Goal: Find specific page/section: Find specific page/section

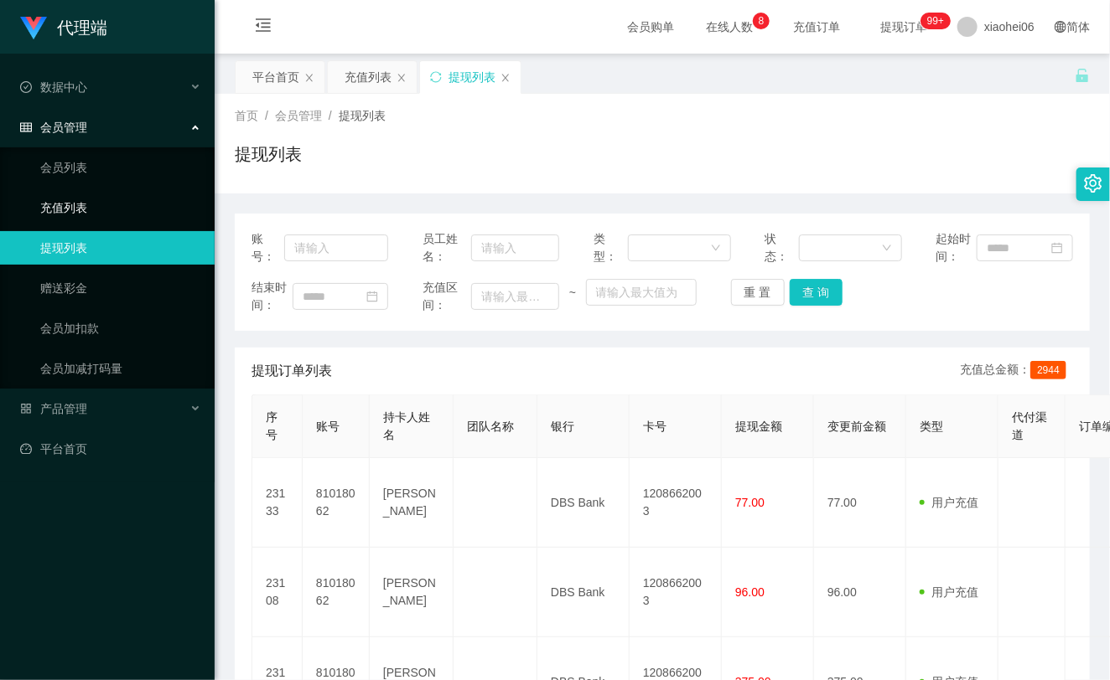
click at [115, 207] on link "充值列表" at bounding box center [120, 208] width 161 height 34
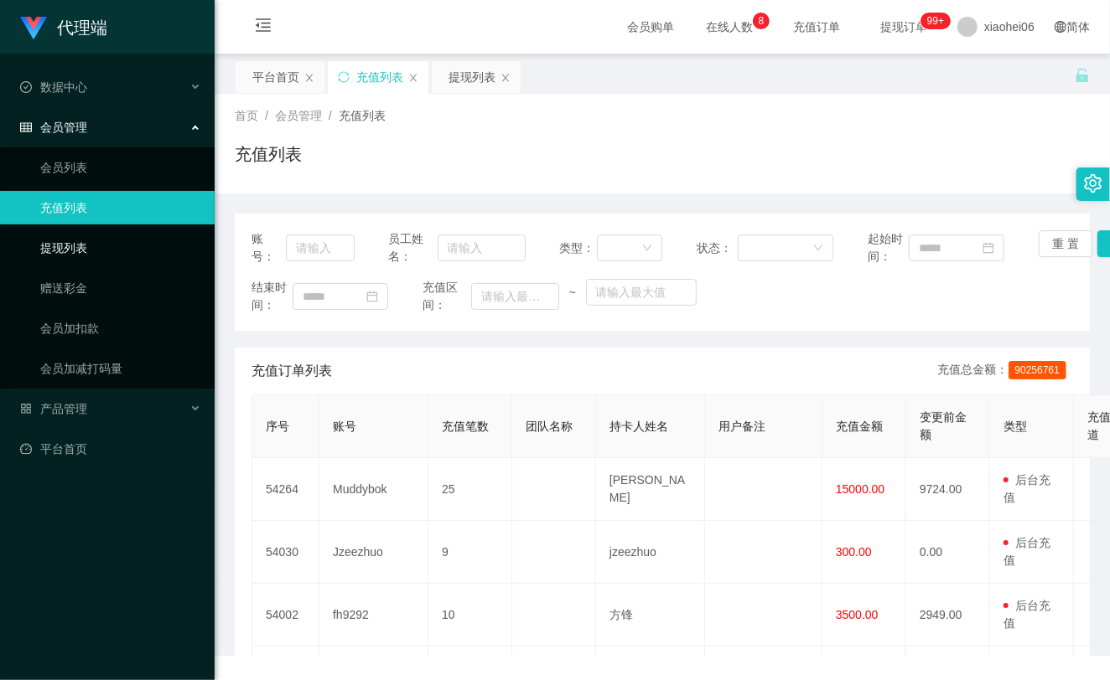
click at [97, 249] on link "提现列表" at bounding box center [120, 248] width 161 height 34
